Goal: Information Seeking & Learning: Learn about a topic

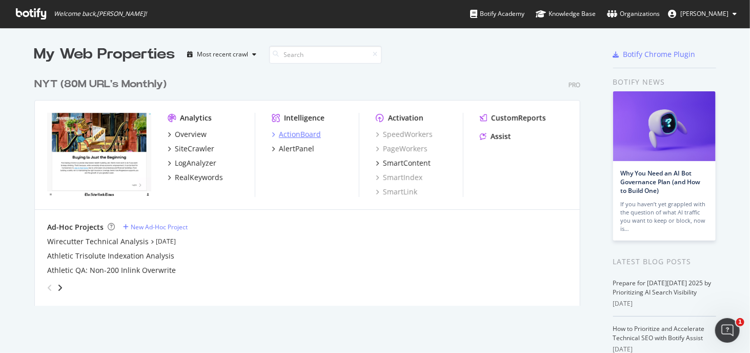
click at [292, 132] on div "ActionBoard" at bounding box center [300, 134] width 42 height 10
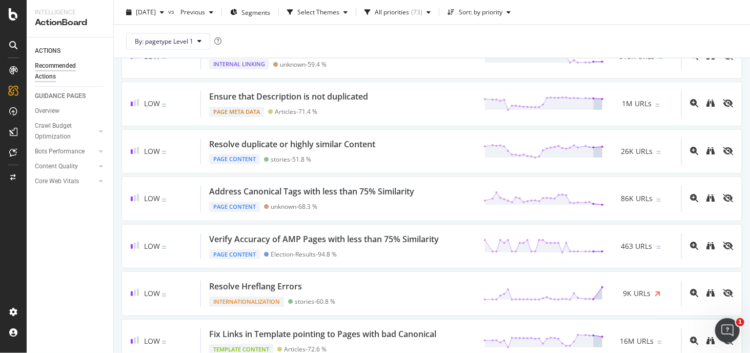
scroll to position [922, 0]
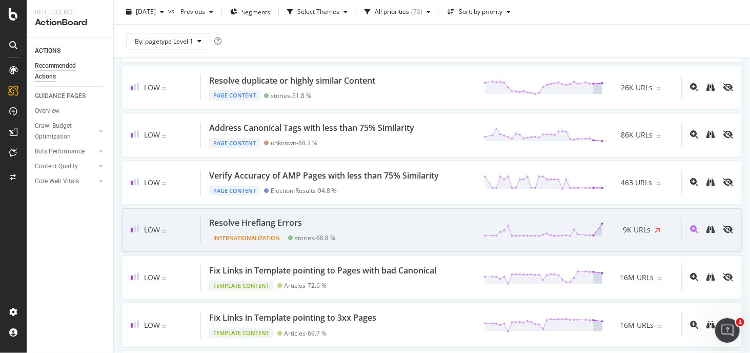
click at [581, 208] on div "Low Resolve Hreflang Errors Internationalization stories - 60.8 % 9K URLs" at bounding box center [432, 230] width 620 height 44
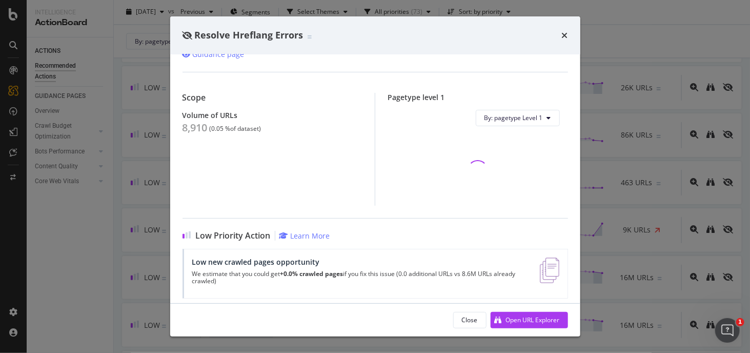
scroll to position [56, 0]
